Goal: Task Accomplishment & Management: Manage account settings

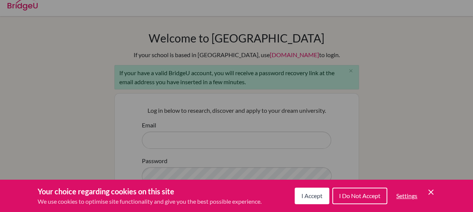
scroll to position [6, 0]
click at [313, 197] on span "I Accept" at bounding box center [311, 195] width 21 height 7
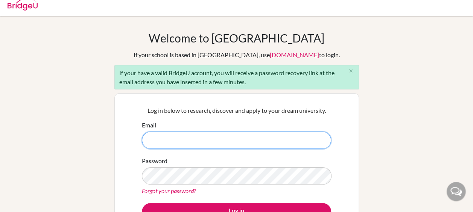
click at [188, 146] on input "Email" at bounding box center [236, 140] width 189 height 17
type input "[EMAIL_ADDRESS][DOMAIN_NAME]"
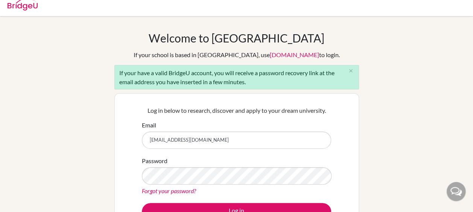
click at [174, 184] on div "Password Forgot your password?" at bounding box center [236, 175] width 189 height 39
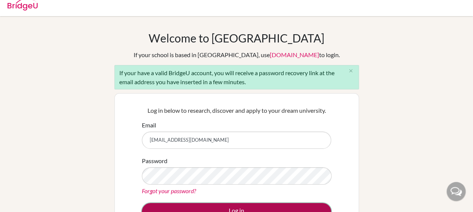
click at [226, 208] on button "Log in" at bounding box center [236, 211] width 189 height 17
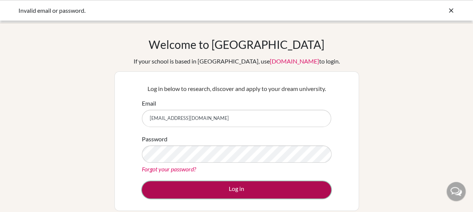
click at [222, 186] on button "Log in" at bounding box center [236, 189] width 189 height 17
click at [179, 183] on button "Log in" at bounding box center [236, 189] width 189 height 17
click at [195, 183] on button "Log in" at bounding box center [236, 189] width 189 height 17
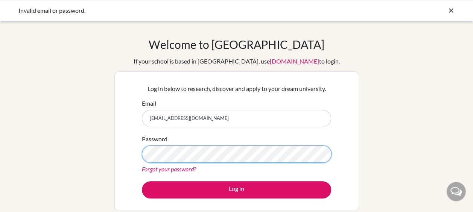
click at [142, 181] on button "Log in" at bounding box center [236, 189] width 189 height 17
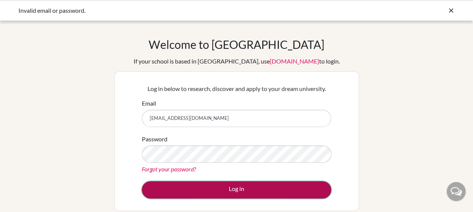
click at [198, 193] on button "Log in" at bounding box center [236, 189] width 189 height 17
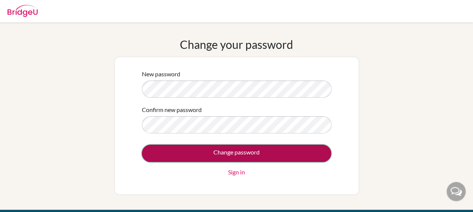
click at [178, 150] on input "Change password" at bounding box center [236, 153] width 189 height 17
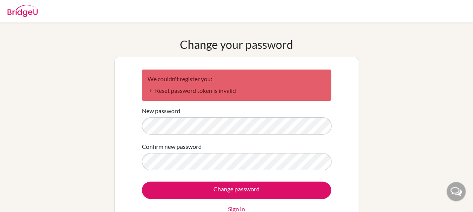
scroll to position [1, 0]
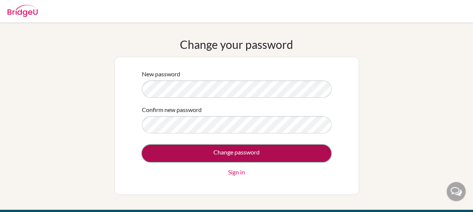
click at [151, 153] on input "Change password" at bounding box center [236, 153] width 189 height 17
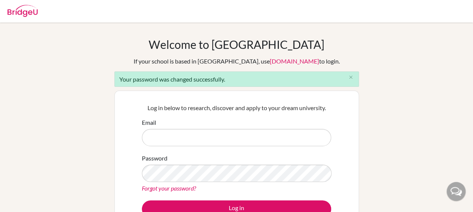
click at [159, 139] on input "Email" at bounding box center [236, 137] width 189 height 17
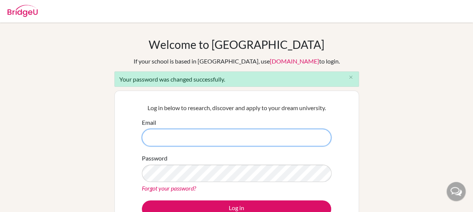
click at [156, 140] on input "Email" at bounding box center [236, 137] width 189 height 17
type input "q"
type input "[EMAIL_ADDRESS][DOMAIN_NAME]"
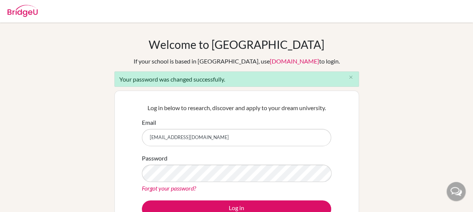
click at [209, 198] on form "Email [EMAIL_ADDRESS][DOMAIN_NAME] Password Forgot your password? Log in" at bounding box center [236, 168] width 189 height 100
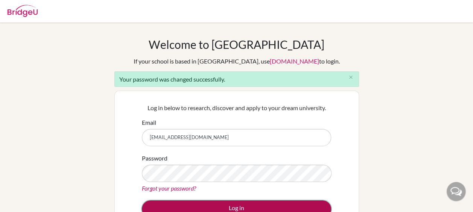
click at [204, 205] on button "Log in" at bounding box center [236, 208] width 189 height 17
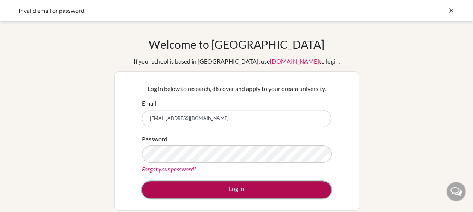
click at [237, 188] on button "Log in" at bounding box center [236, 189] width 189 height 17
